Goal: Register for event/course

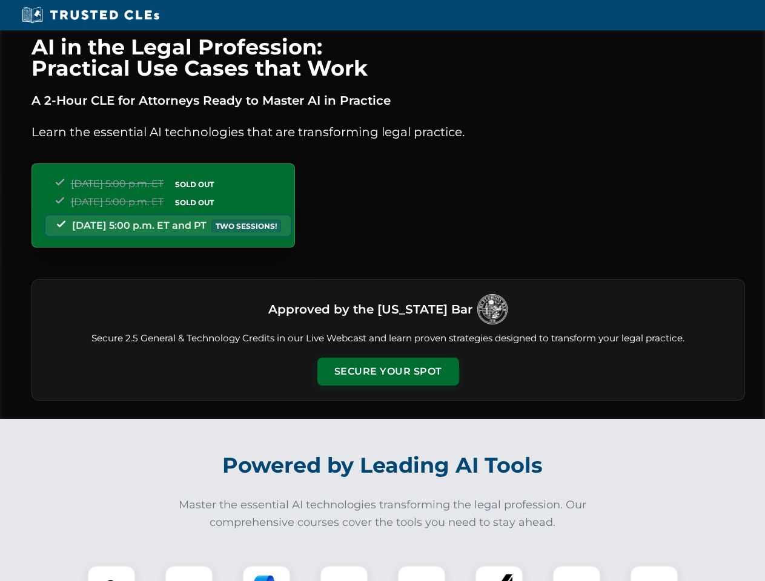
click at [387, 372] on button "Secure Your Spot" at bounding box center [388, 372] width 142 height 28
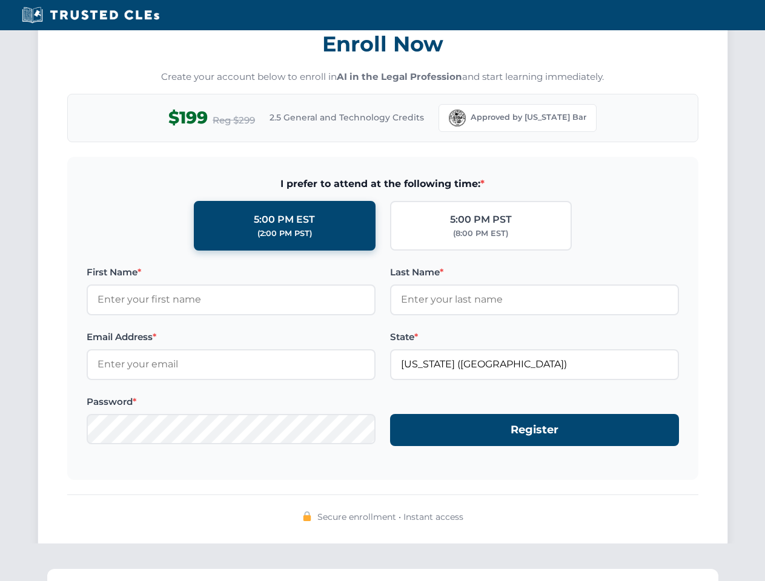
scroll to position [1189, 0]
